Goal: Task Accomplishment & Management: Use online tool/utility

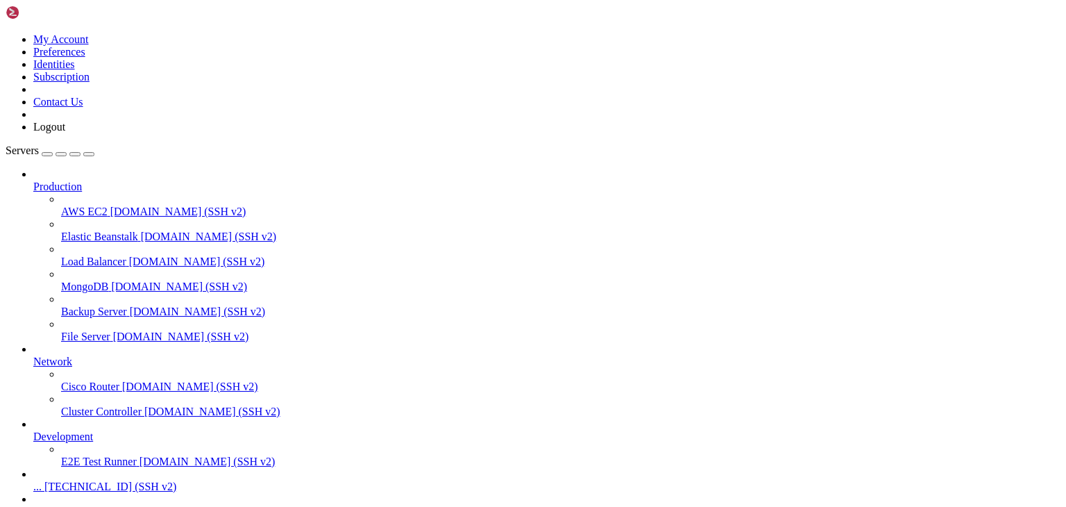
scroll to position [90, 0]
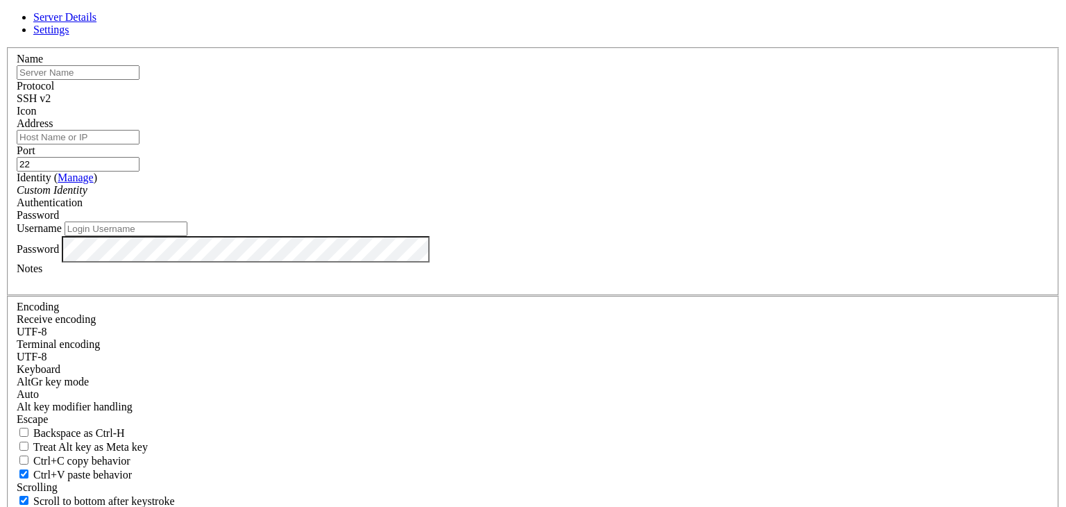
click at [139, 80] on input "text" at bounding box center [78, 72] width 123 height 15
type input "pepdgf"
click at [383, 144] on div "Address" at bounding box center [533, 130] width 1033 height 27
click at [139, 144] on input "Address" at bounding box center [78, 137] width 123 height 15
paste input "[TECHNICAL_ID]"
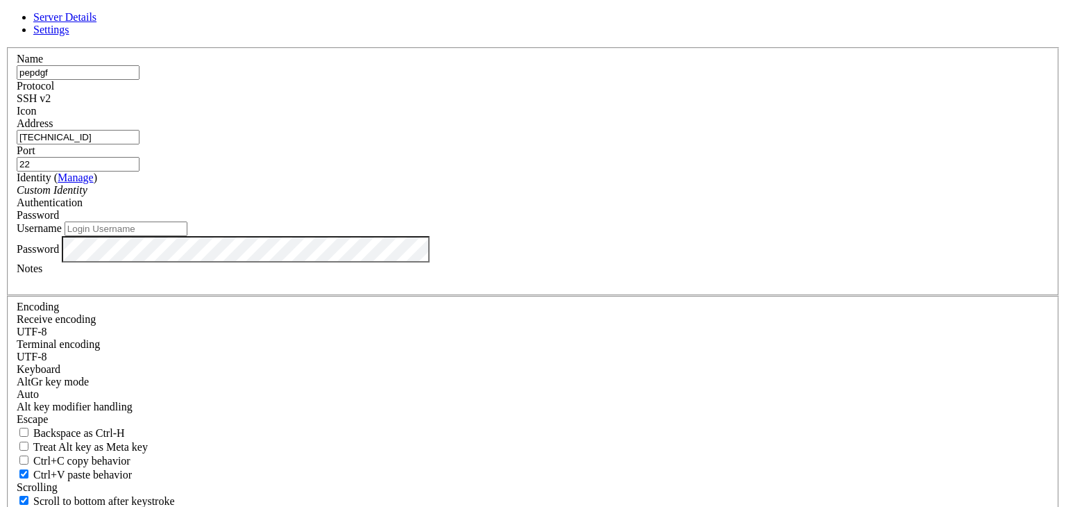
type input "[TECHNICAL_ID]"
click at [139, 171] on input "22" at bounding box center [78, 164] width 123 height 15
click at [187, 236] on input "Username" at bounding box center [126, 228] width 123 height 15
type input "root"
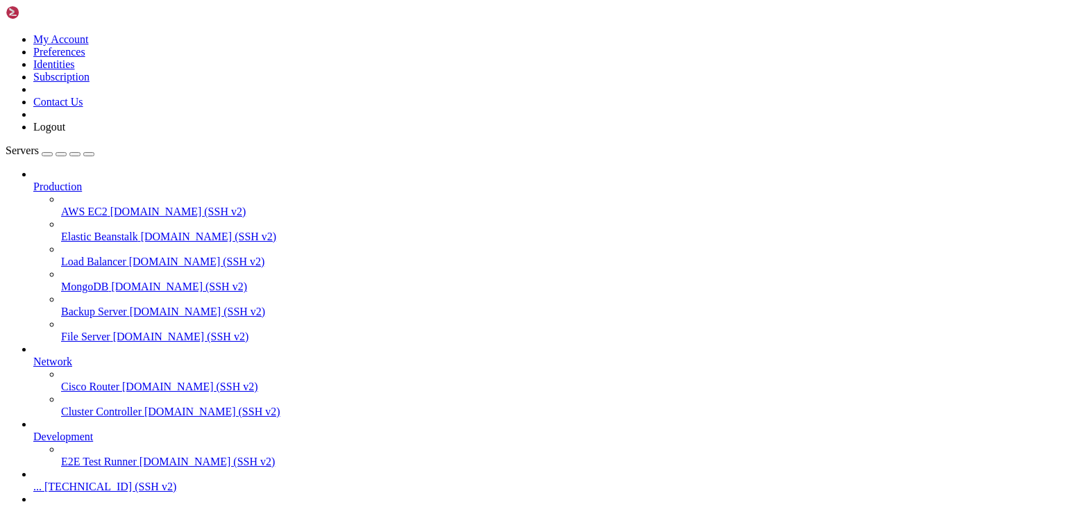
scroll to position [127, 0]
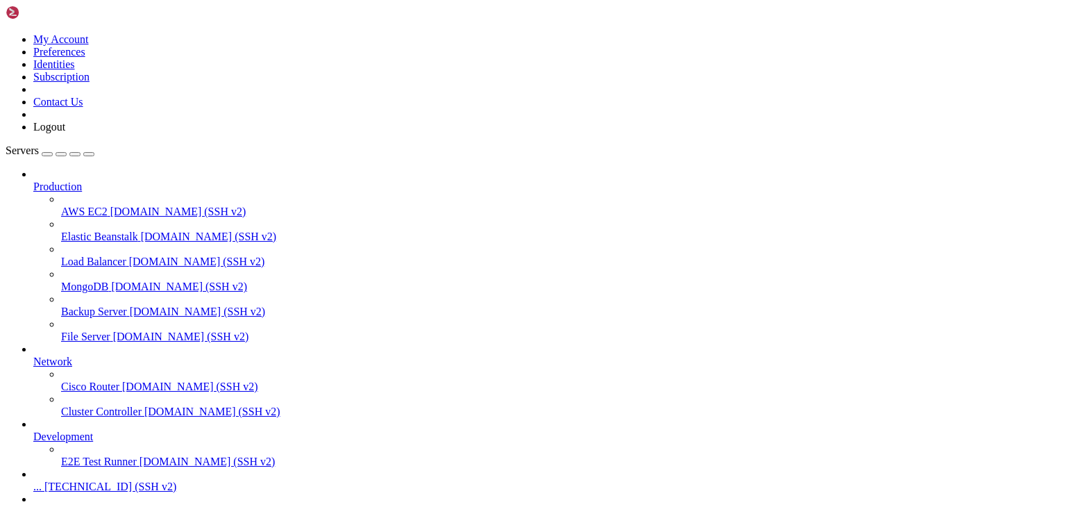
type input "/root"
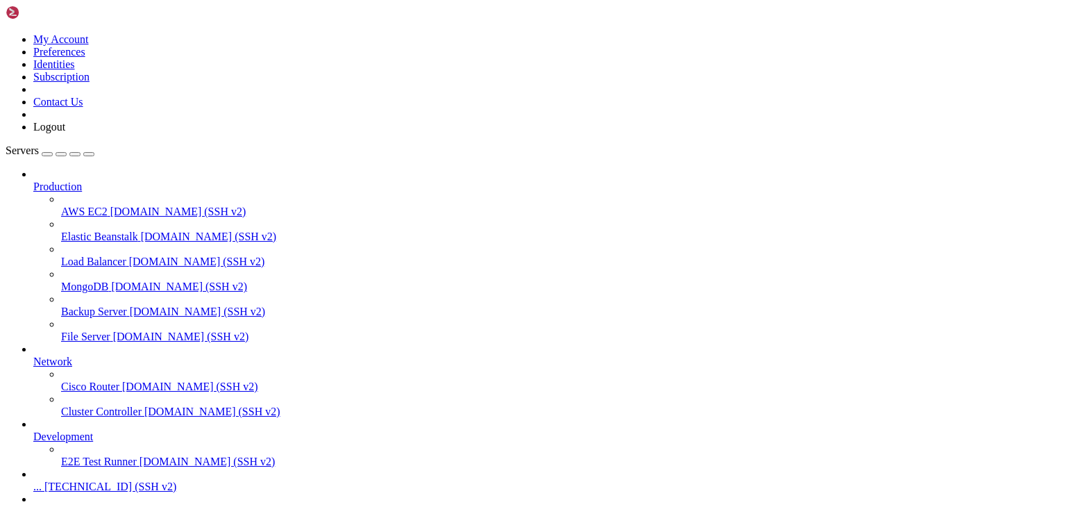
click at [85, 505] on span "[TECHNICAL_ID] (SSH v2)" at bounding box center [119, 511] width 132 height 12
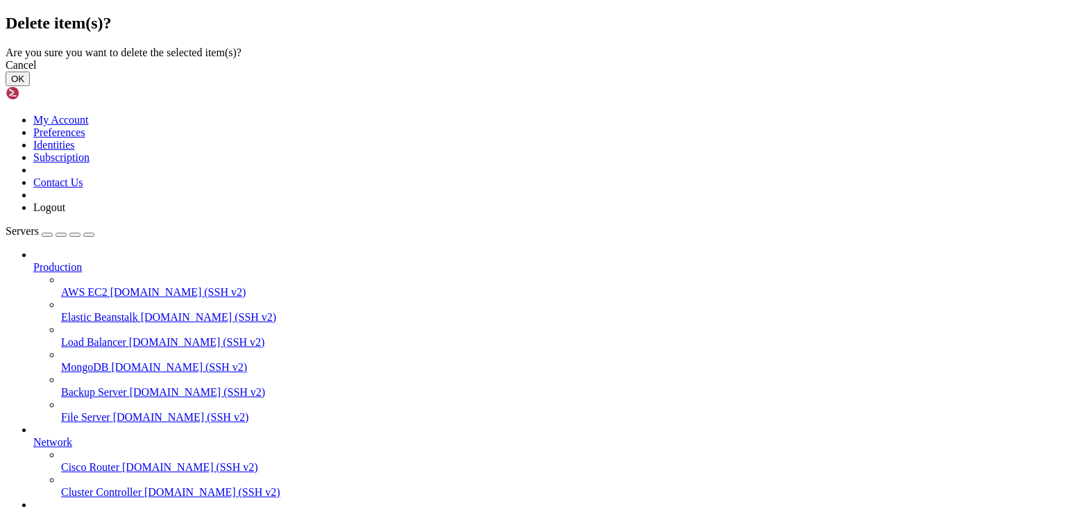
click at [30, 86] on button "OK" at bounding box center [18, 78] width 24 height 15
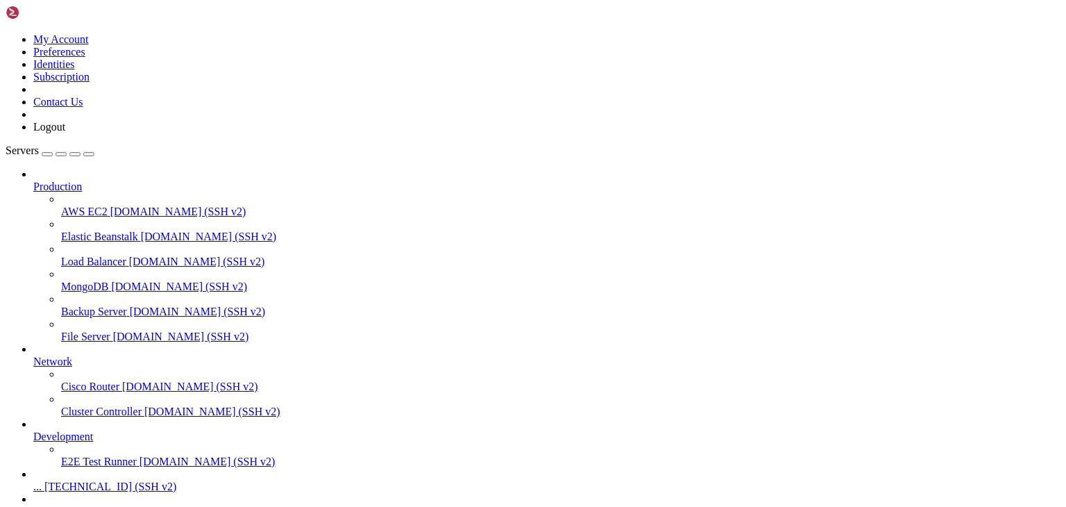
scroll to position [90, 0]
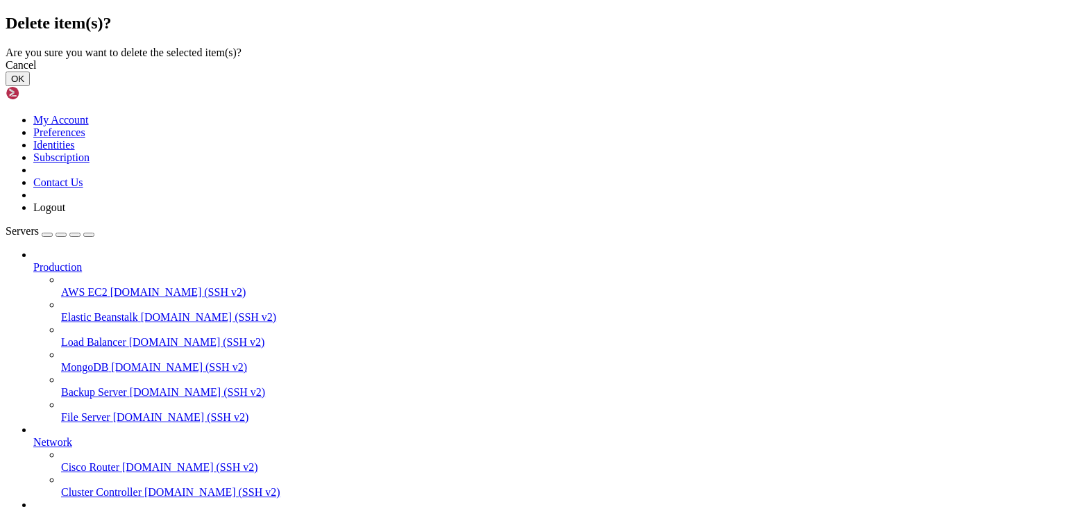
click at [30, 86] on button "OK" at bounding box center [18, 78] width 24 height 15
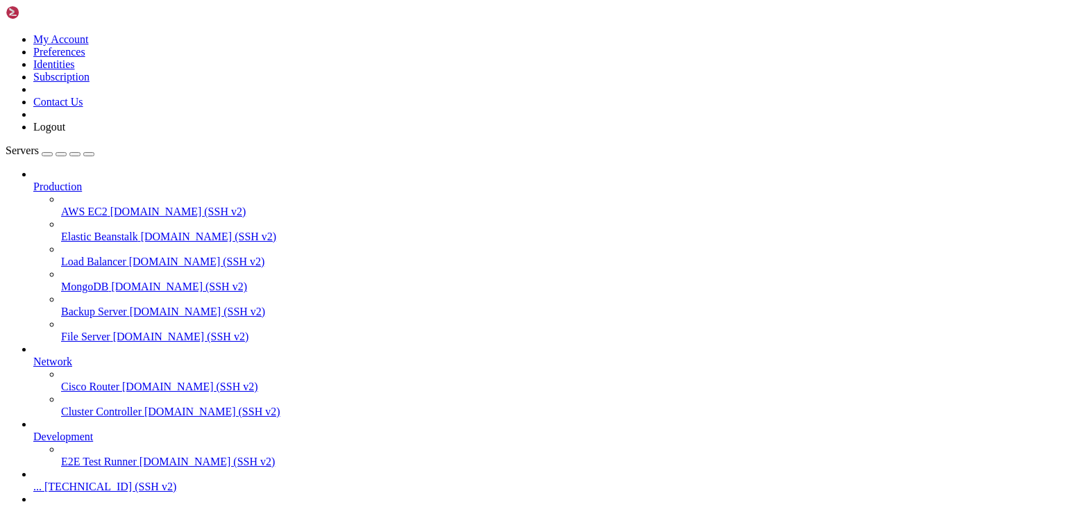
scroll to position [53, 0]
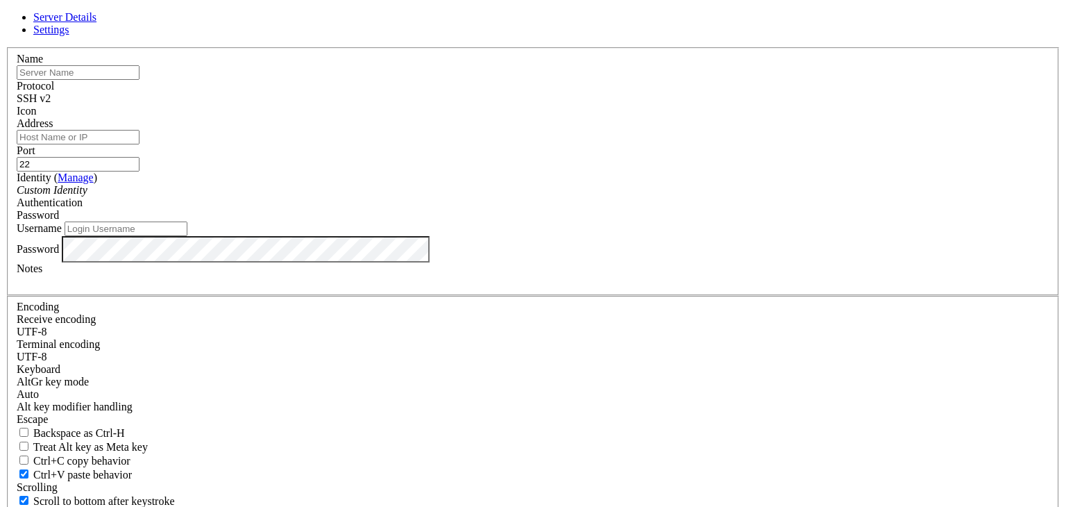
click at [139, 80] on input "text" at bounding box center [78, 72] width 123 height 15
type input "вфапвыапывапва"
click at [139, 144] on input "Address" at bounding box center [78, 137] width 123 height 15
paste input "[TECHNICAL_ID]"
click at [139, 144] on input "[TECHNICAL_ID]" at bounding box center [78, 137] width 123 height 15
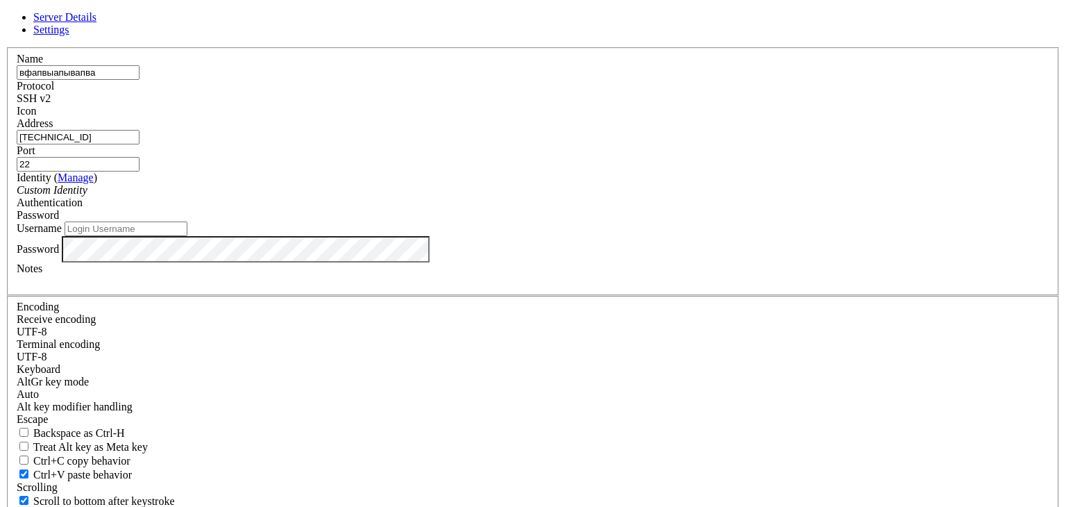
type input "[TECHNICAL_ID]"
click at [139, 171] on input "22" at bounding box center [78, 164] width 123 height 15
click at [187, 236] on input "Username" at bounding box center [126, 228] width 123 height 15
drag, startPoint x: 725, startPoint y: 318, endPoint x: 604, endPoint y: 291, distance: 123.7
click at [726, 318] on div "Name вфапвыапывапва Protocol SSH v2 Icon Address [TECHNICAL_ID]" at bounding box center [533, 302] width 1055 height 510
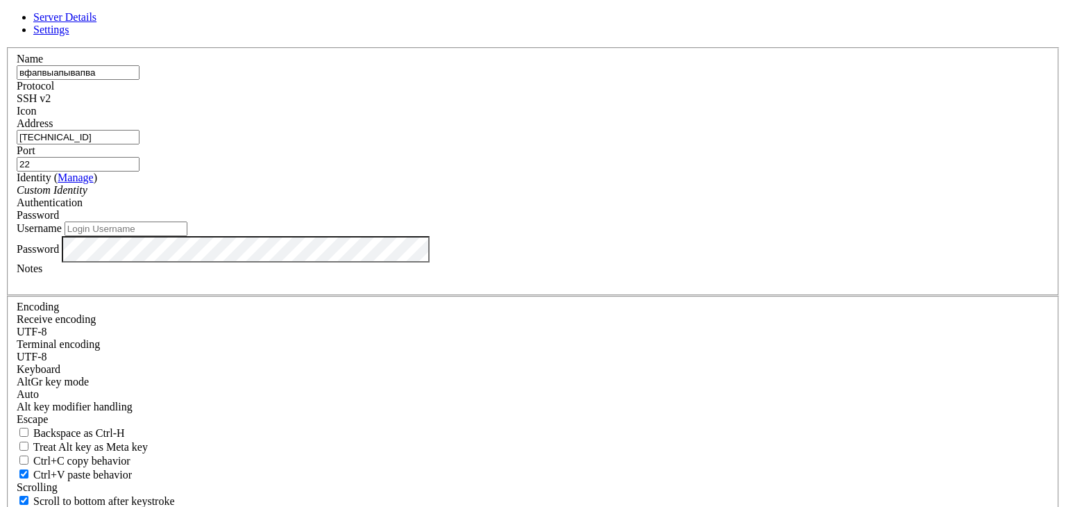
click at [187, 236] on input "Username" at bounding box center [126, 228] width 123 height 15
type input "root"
click at [62, 234] on label "Username" at bounding box center [39, 228] width 45 height 12
click at [187, 236] on input "root" at bounding box center [126, 228] width 123 height 15
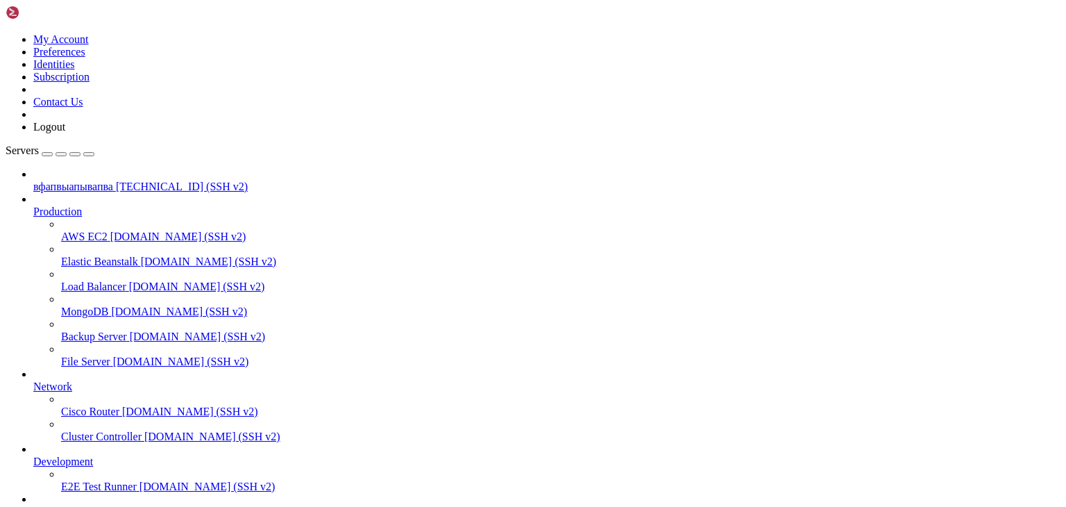
scroll to position [90, 0]
click at [83, 505] on span "[TECHNICAL_ID] (SSH v2)" at bounding box center [110, 511] width 132 height 12
click at [116, 180] on span "[TECHNICAL_ID] (SSH v2)" at bounding box center [182, 186] width 132 height 12
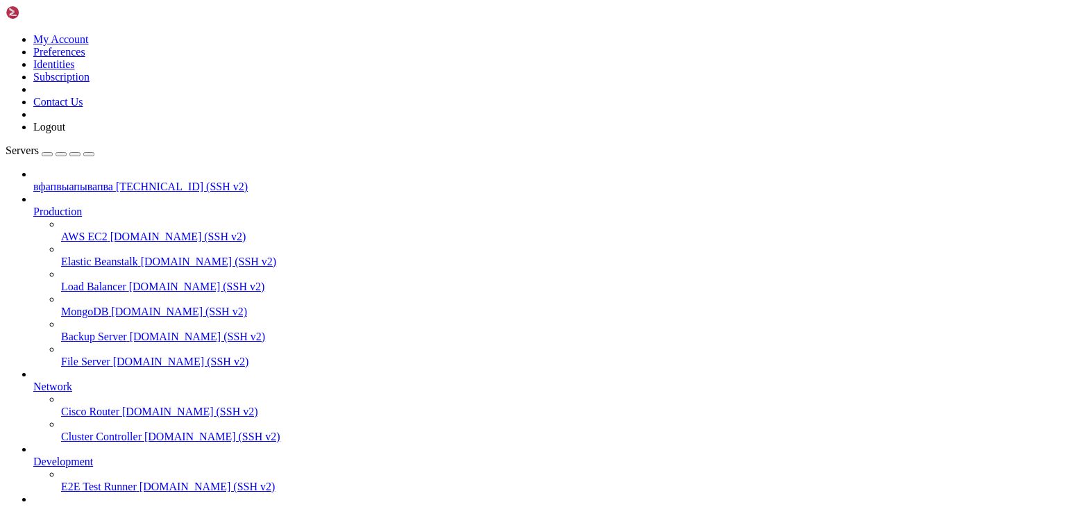
click at [116, 180] on span "[TECHNICAL_ID] (SSH v2)" at bounding box center [182, 186] width 132 height 12
drag, startPoint x: 223, startPoint y: 973, endPoint x: 209, endPoint y: 974, distance: 13.9
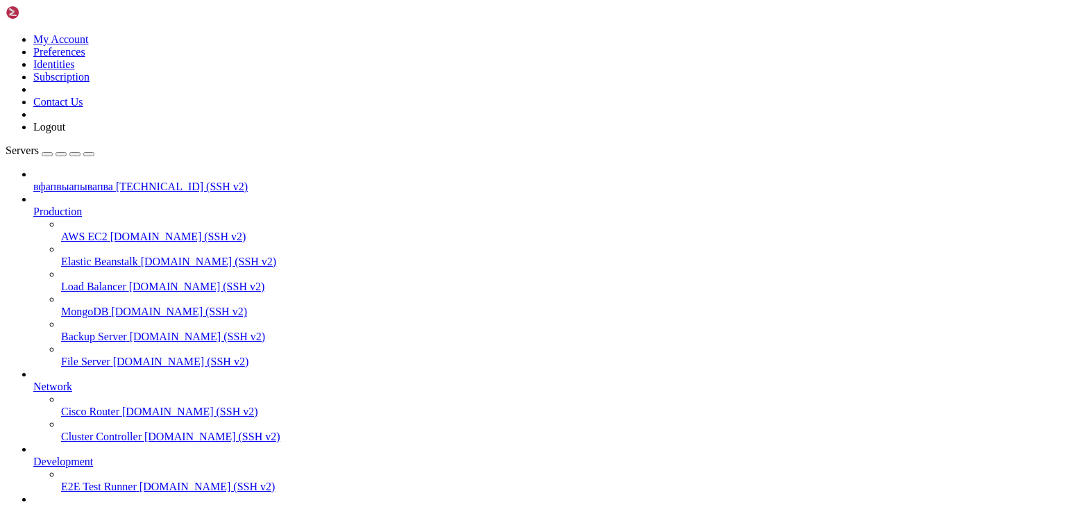
type input "/root"
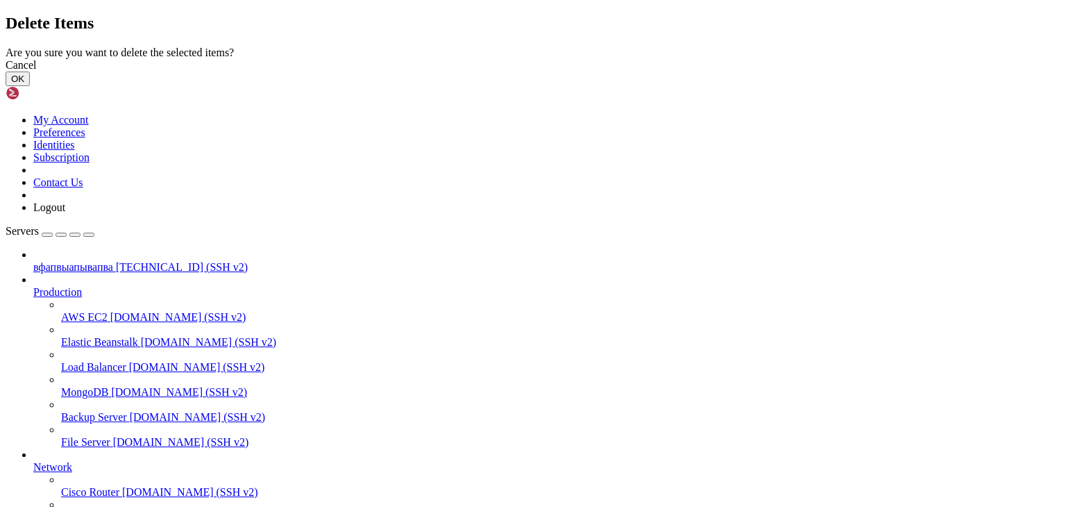
click at [30, 86] on button "OK" at bounding box center [18, 78] width 24 height 15
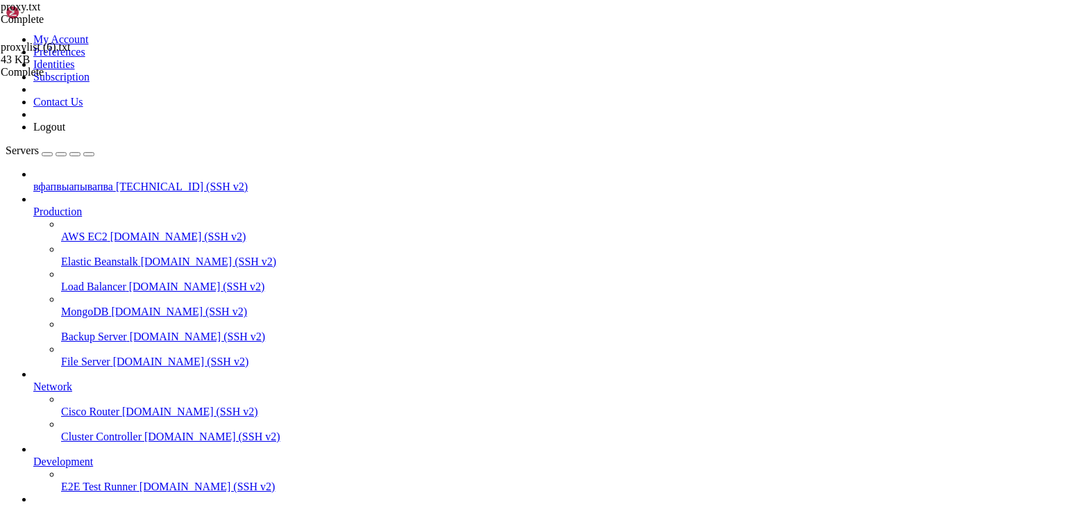
drag, startPoint x: 491, startPoint y: 473, endPoint x: 383, endPoint y: 429, distance: 116.8
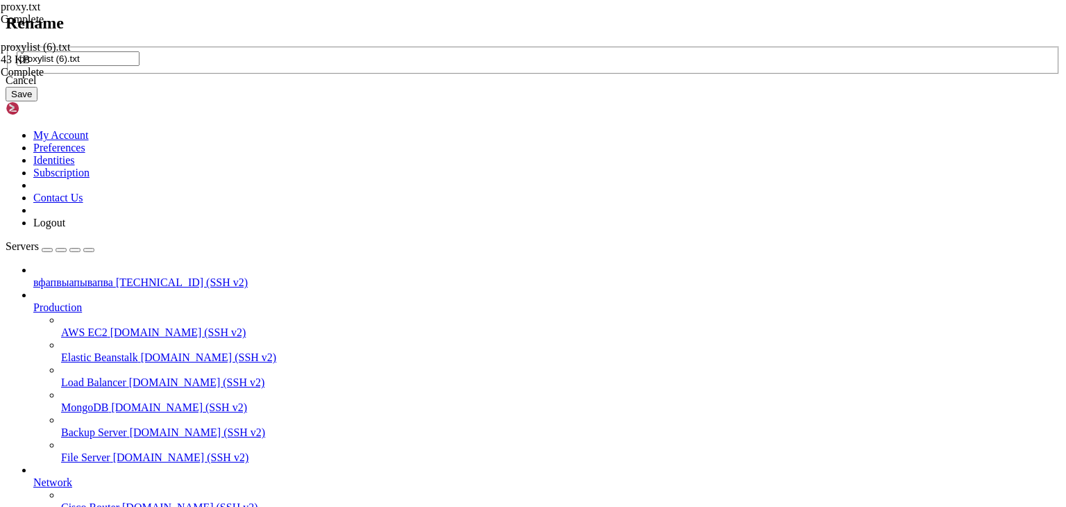
click at [139, 66] on input "proxylist (6).txt" at bounding box center [78, 58] width 123 height 15
type input "proxy.txt"
click at [37, 101] on button "Save" at bounding box center [22, 94] width 32 height 15
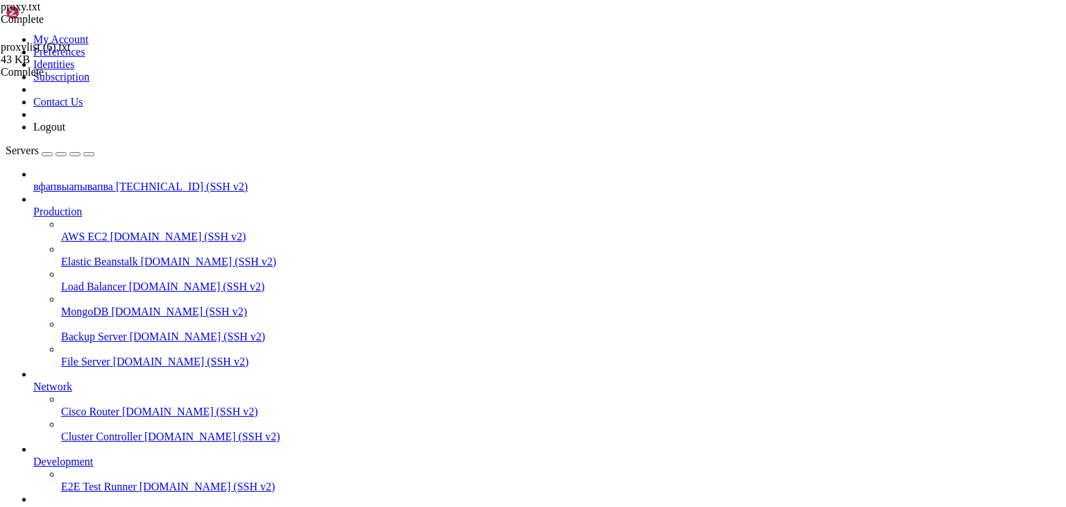
click at [999, 459] on div "proxy.txt Complete proxylist (6).txt 43 KB Complete" at bounding box center [533, 253] width 1066 height 507
drag, startPoint x: 358, startPoint y: 16, endPoint x: 461, endPoint y: 12, distance: 102.8
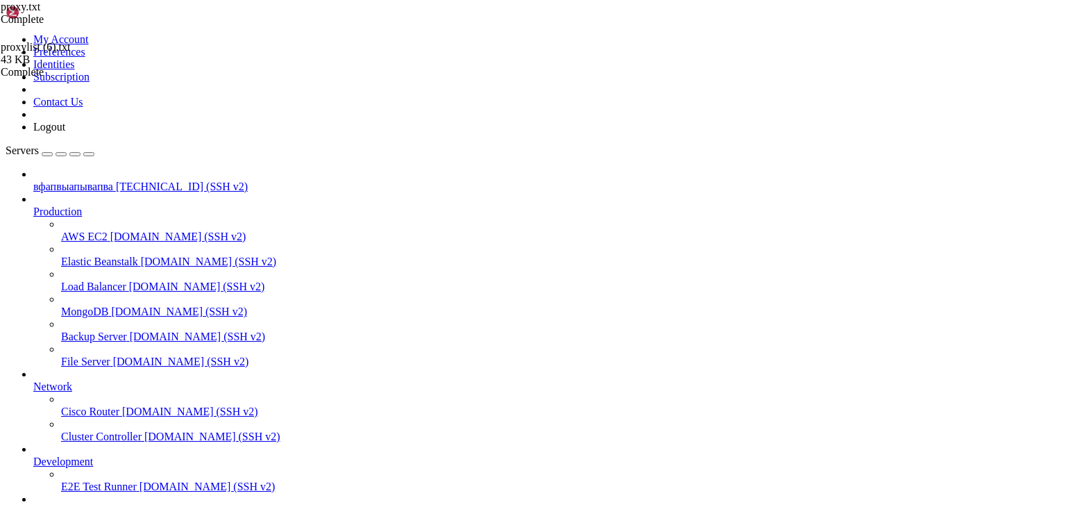
drag, startPoint x: 905, startPoint y: 423, endPoint x: 638, endPoint y: 203, distance: 345.7
drag, startPoint x: 242, startPoint y: 459, endPoint x: 240, endPoint y: 420, distance: 38.9
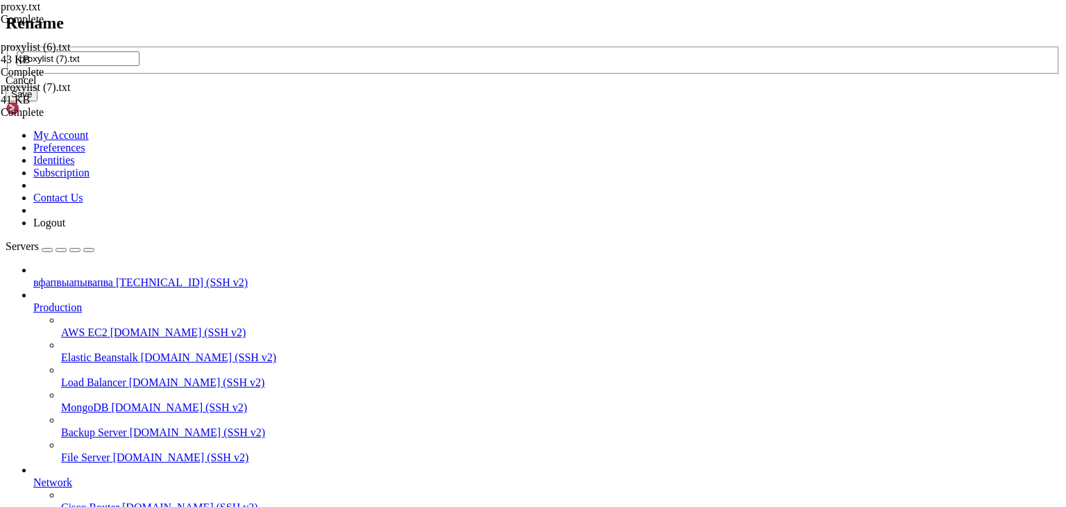
click at [139, 66] on input "proxylist (7).txt" at bounding box center [78, 58] width 123 height 15
drag, startPoint x: 468, startPoint y: 253, endPoint x: 441, endPoint y: 251, distance: 27.2
click at [139, 66] on input "proxylist (7).txt" at bounding box center [78, 58] width 123 height 15
type input "proxy1.txt"
click at [37, 101] on button "Save" at bounding box center [22, 94] width 32 height 15
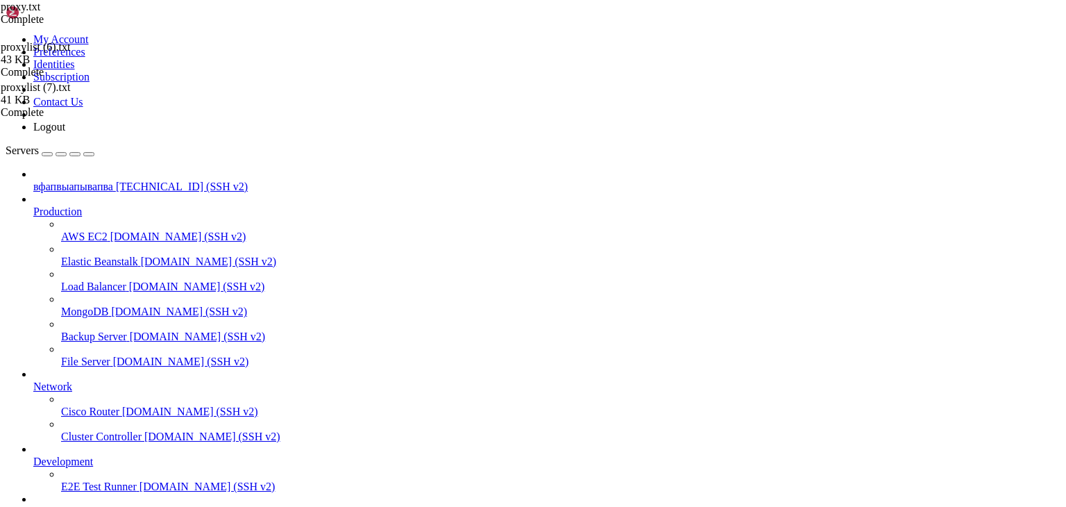
drag, startPoint x: 189, startPoint y: 1044, endPoint x: 425, endPoint y: 1053, distance: 236.1
drag, startPoint x: 242, startPoint y: 859, endPoint x: 192, endPoint y: 1056, distance: 203.3
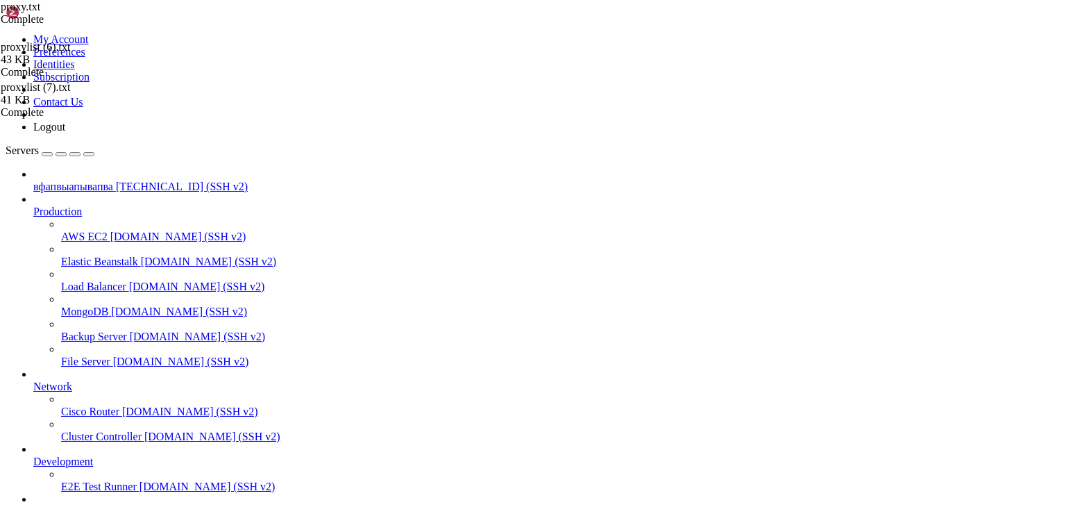
click at [116, 180] on span "[TECHNICAL_ID] (SSH v2)" at bounding box center [182, 186] width 132 height 12
